Goal: Information Seeking & Learning: Learn about a topic

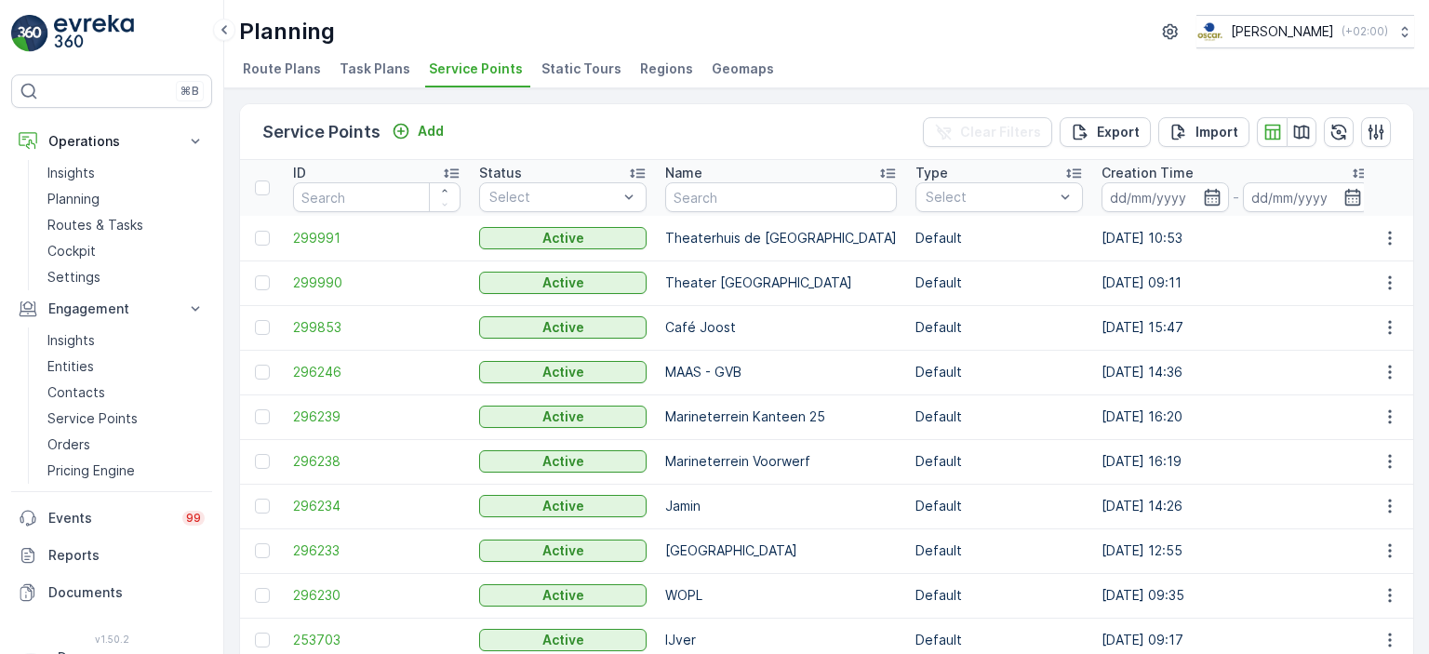
click at [65, 31] on img at bounding box center [94, 33] width 80 height 37
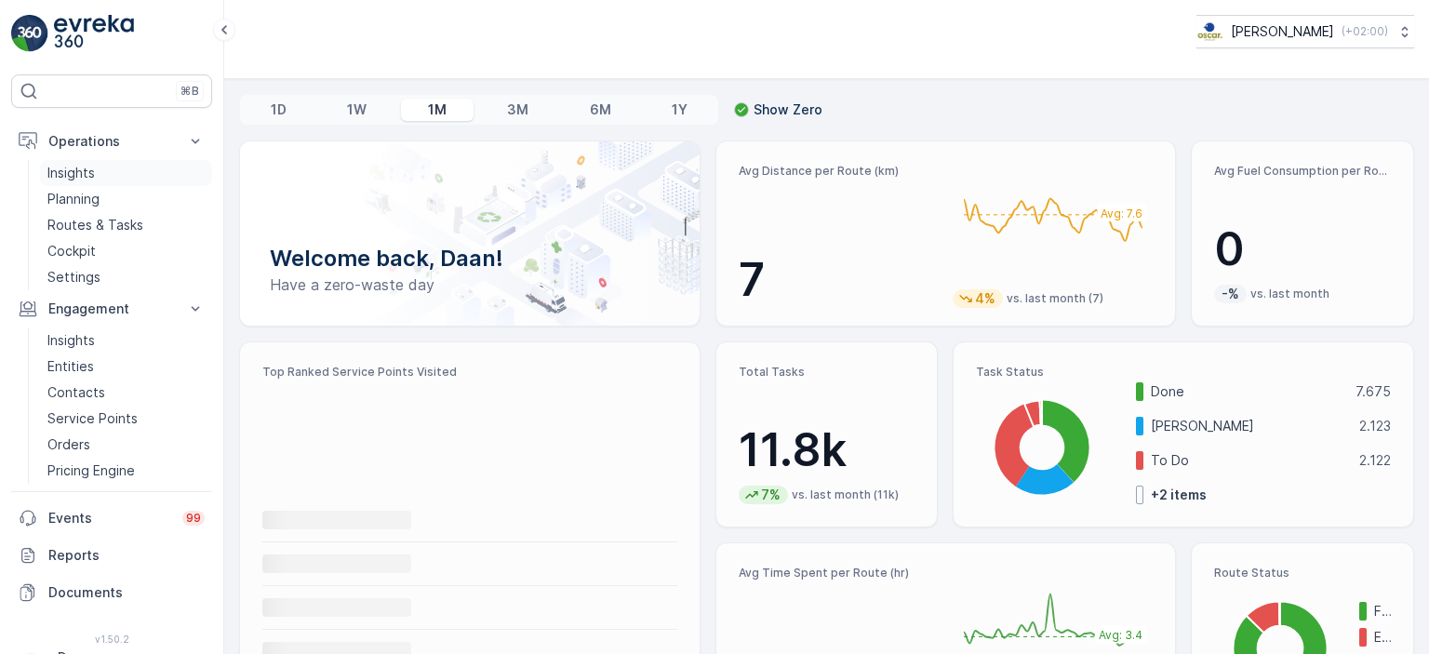
click at [74, 170] on p "Insights" at bounding box center [70, 173] width 47 height 19
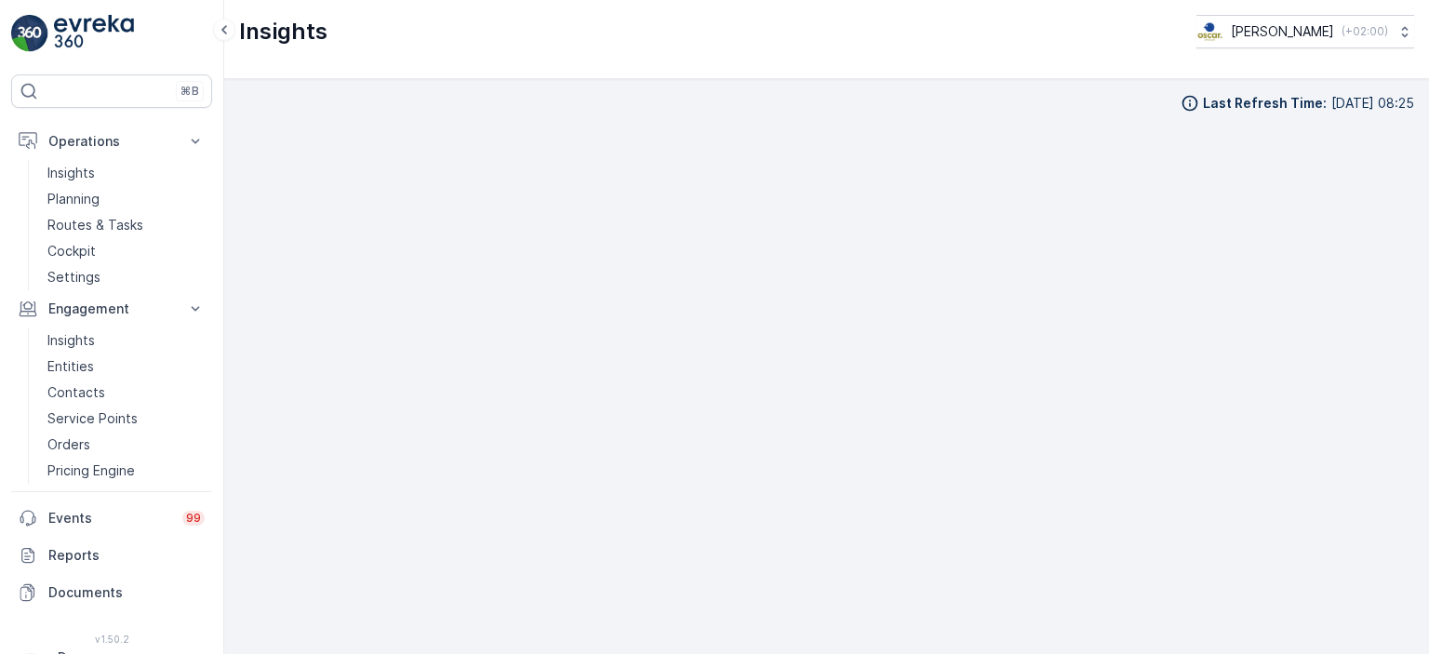
scroll to position [15, 0]
click at [953, 72] on div "Insights [PERSON_NAME] ( +02:00 )" at bounding box center [826, 39] width 1205 height 79
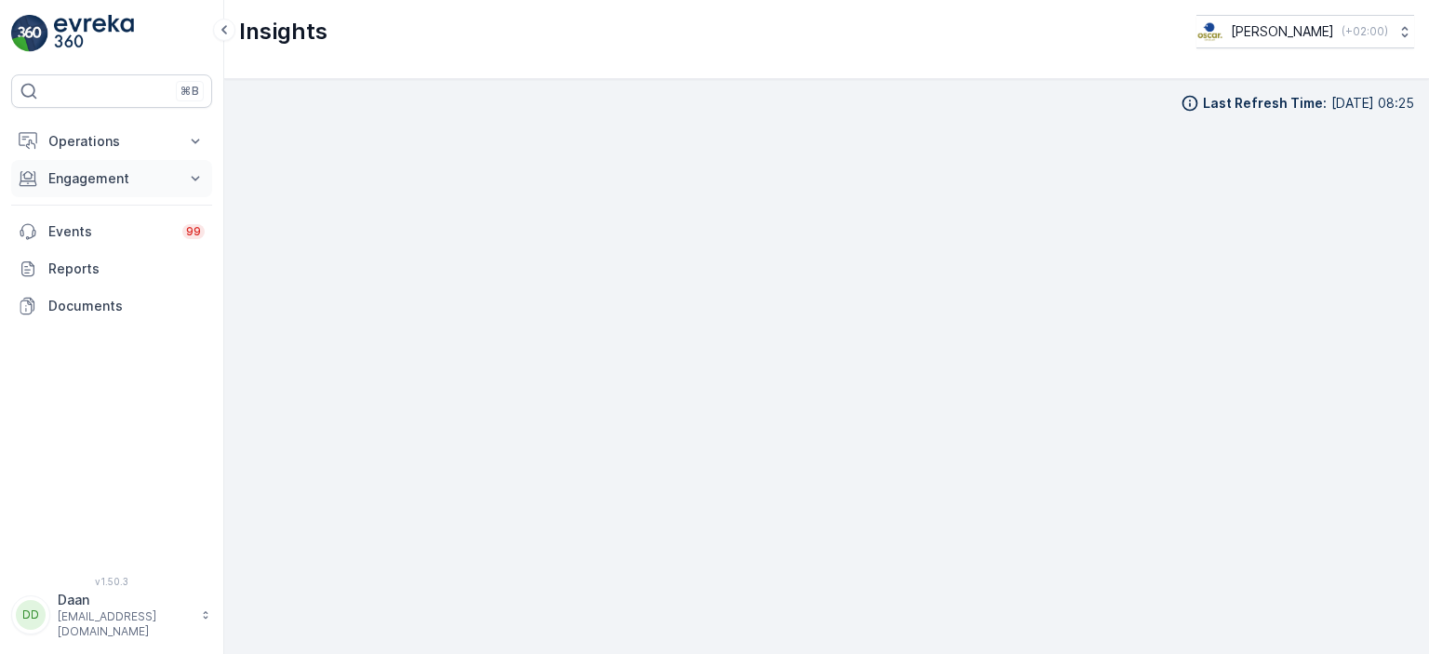
click at [183, 161] on button "Engagement" at bounding box center [111, 178] width 201 height 37
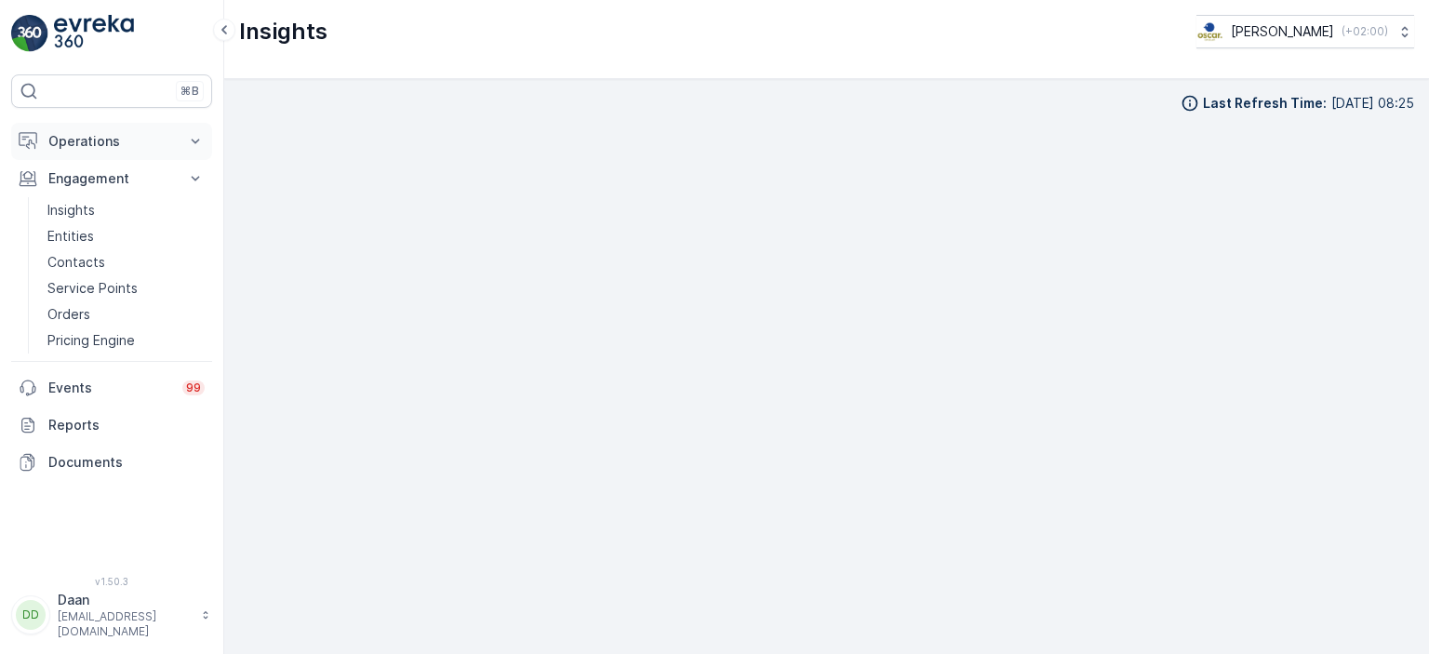
click at [171, 151] on button "Operations" at bounding box center [111, 141] width 201 height 37
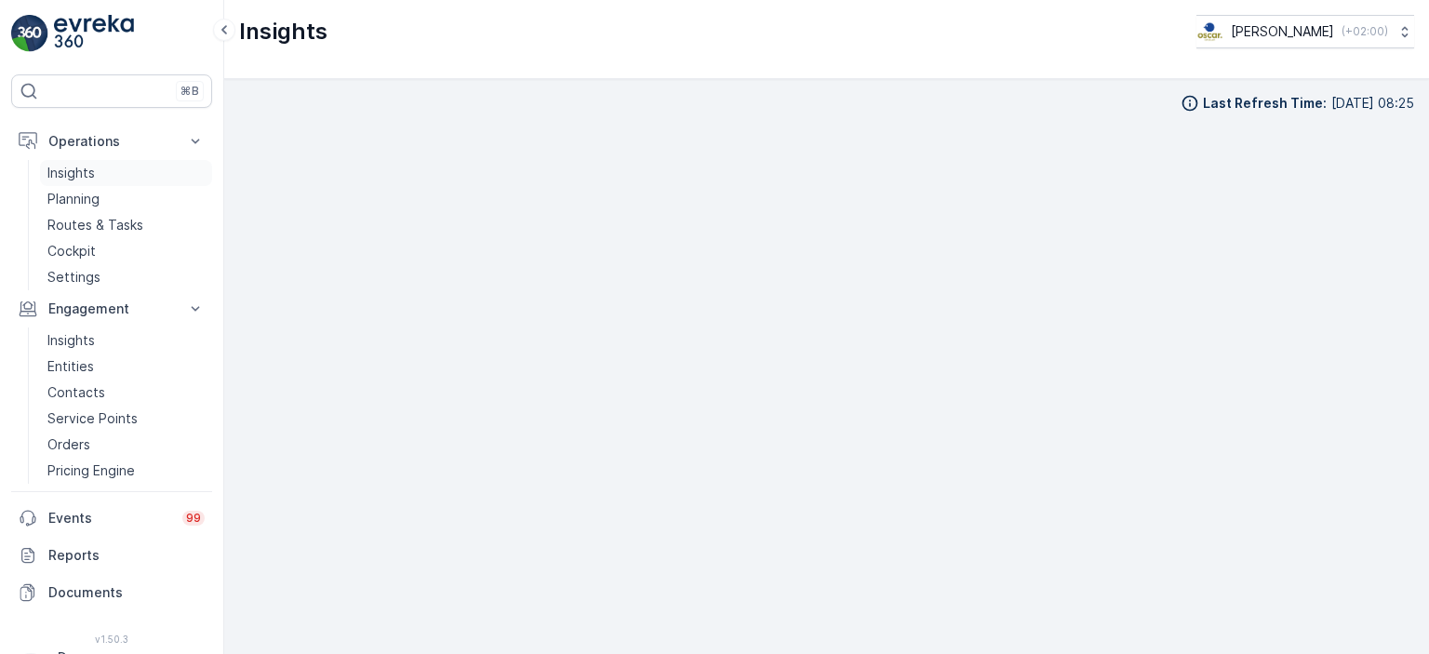
click at [100, 174] on link "Insights" at bounding box center [126, 173] width 172 height 26
click at [78, 20] on img at bounding box center [94, 33] width 80 height 37
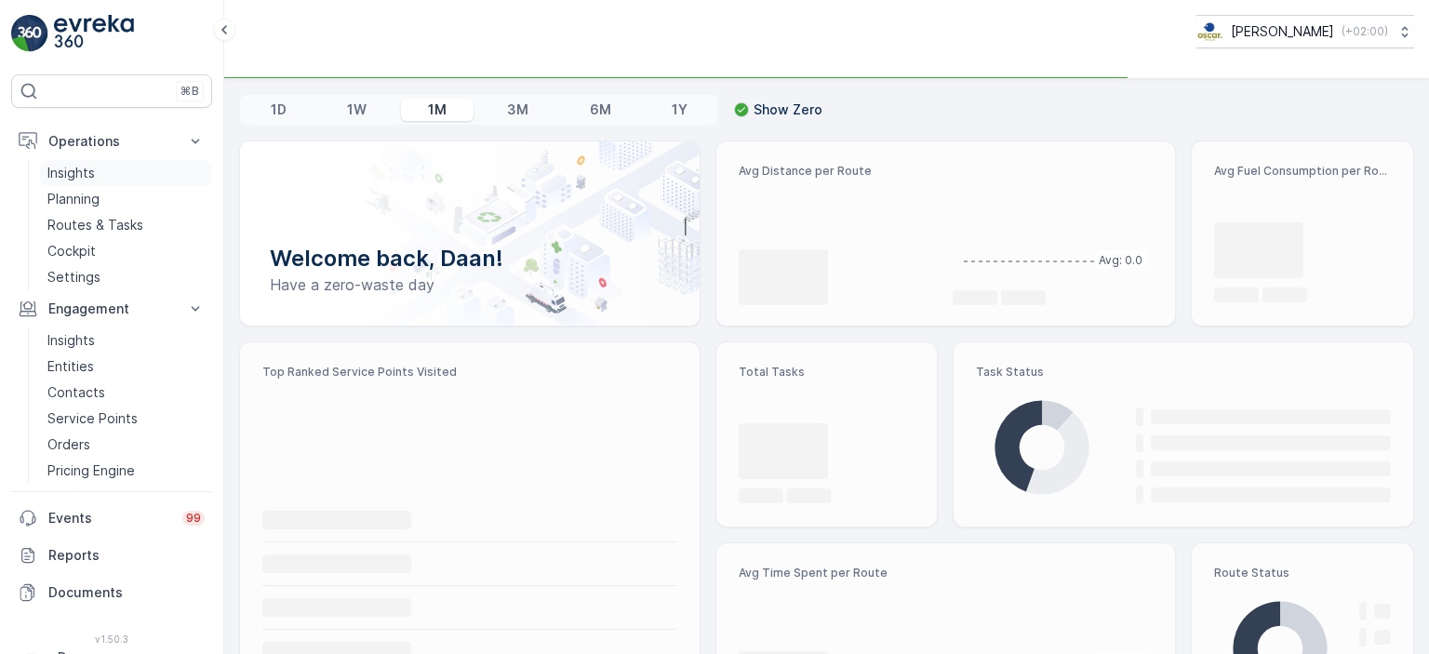
click at [87, 173] on p "Insights" at bounding box center [70, 173] width 47 height 19
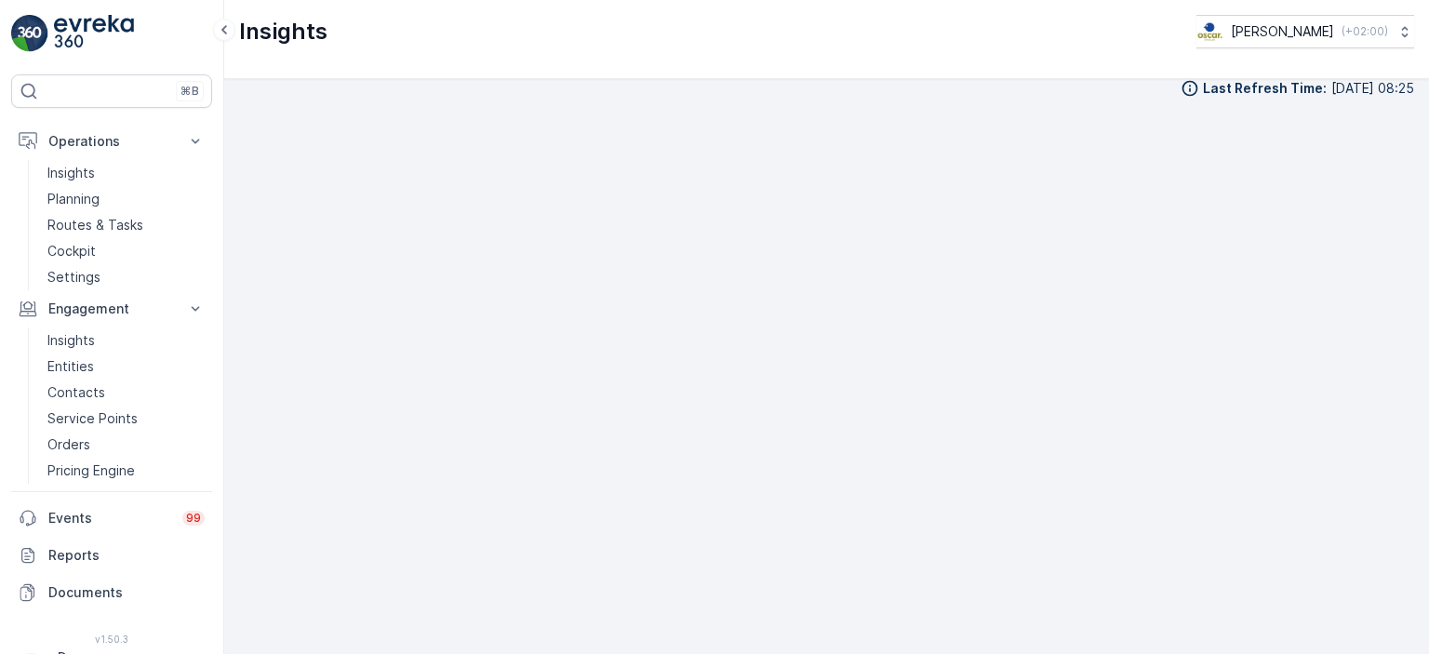
scroll to position [19, 0]
